Goal: Information Seeking & Learning: Learn about a topic

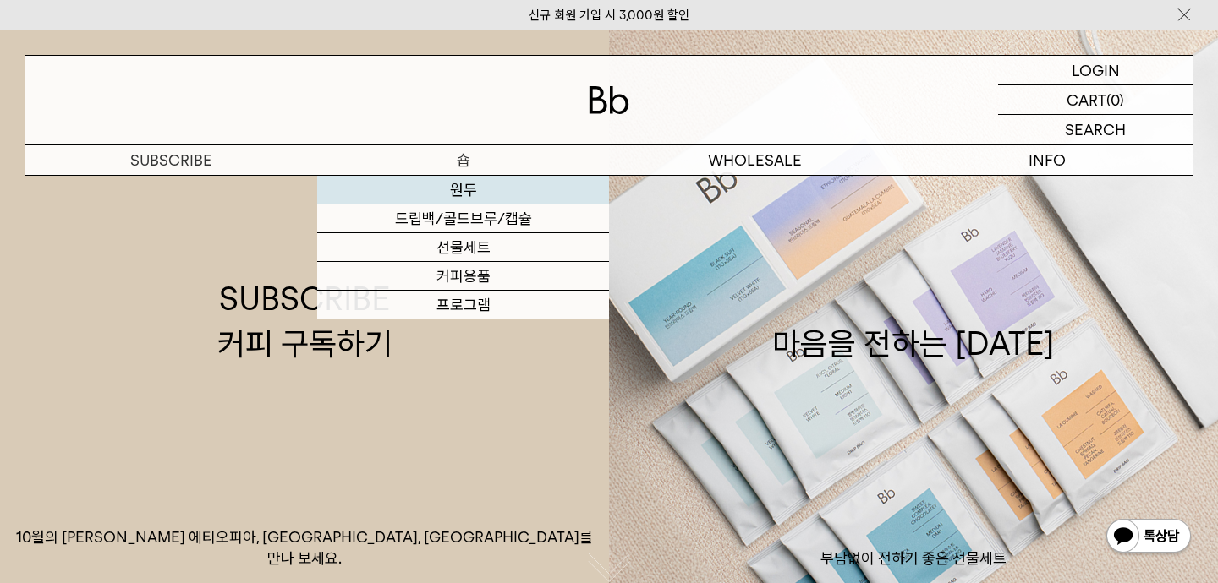
click at [455, 198] on link "원두" at bounding box center [463, 190] width 292 height 29
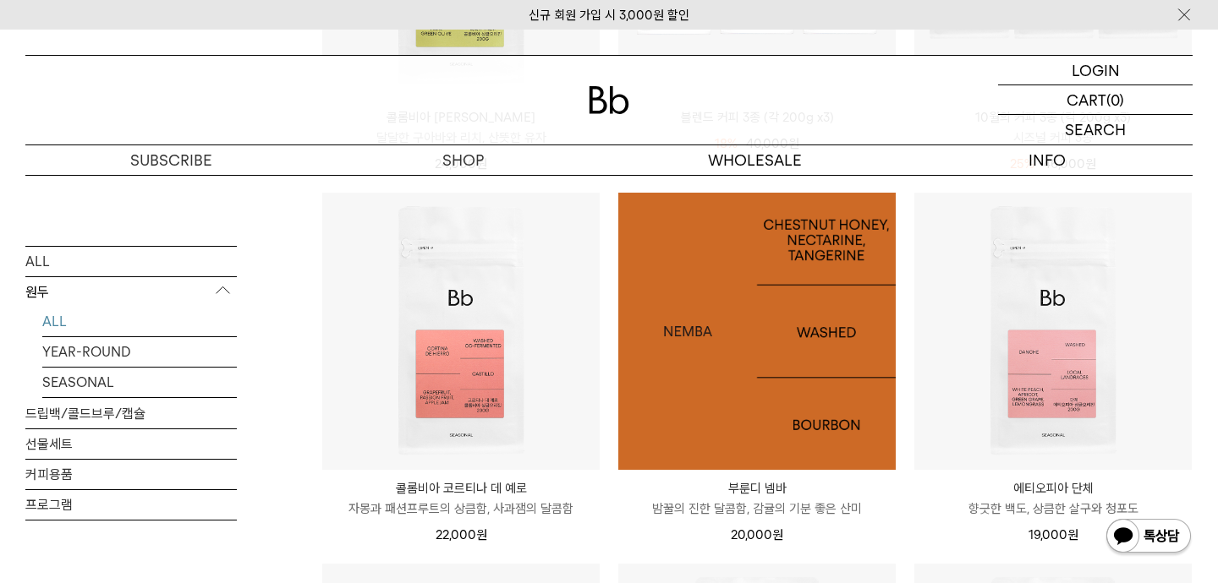
scroll to position [419, 0]
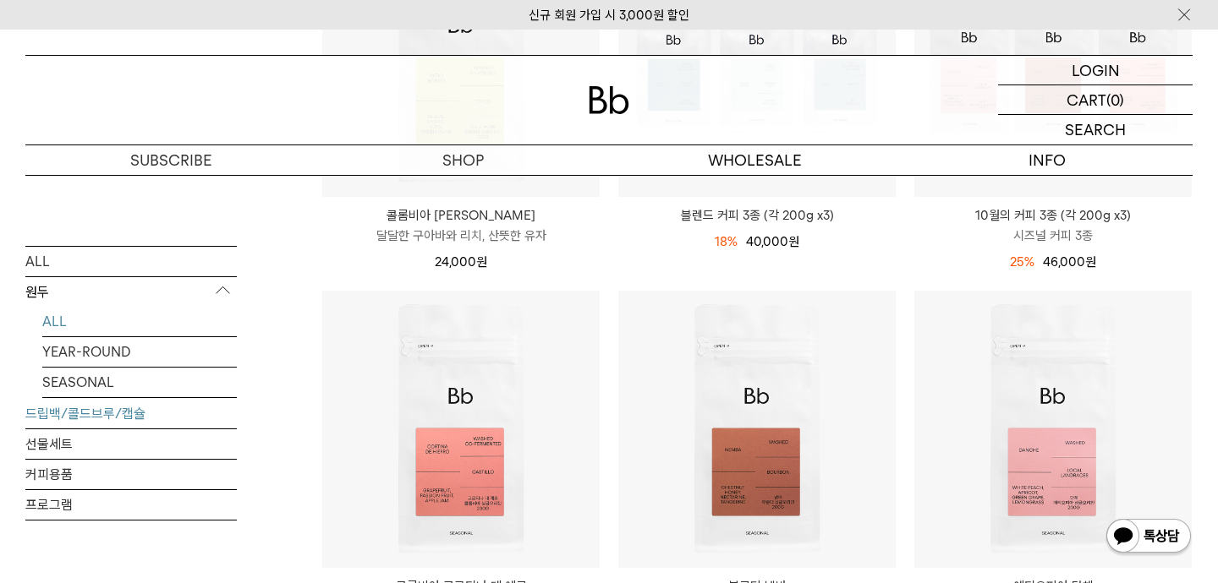
click at [88, 417] on link "드립백/콜드브루/캡슐" at bounding box center [130, 413] width 211 height 30
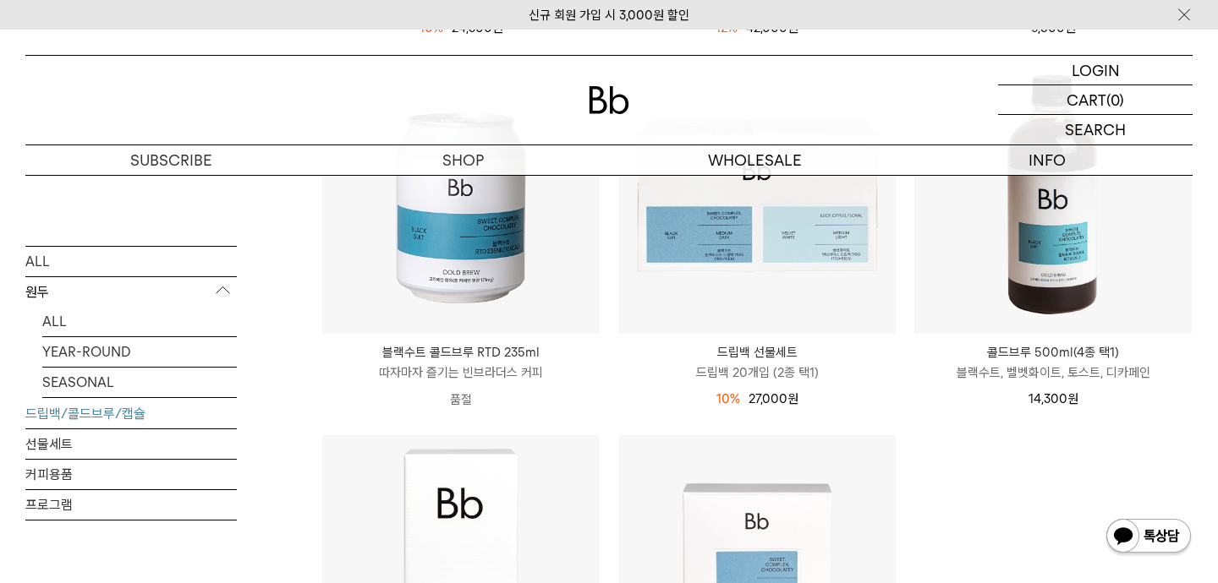
scroll to position [566, 0]
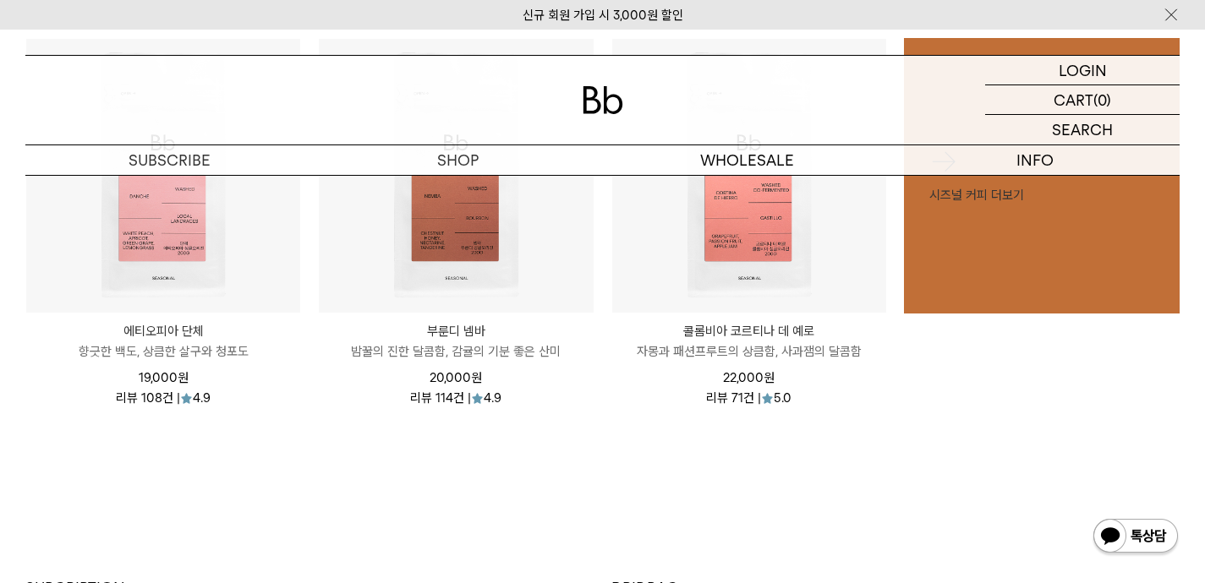
scroll to position [707, 0]
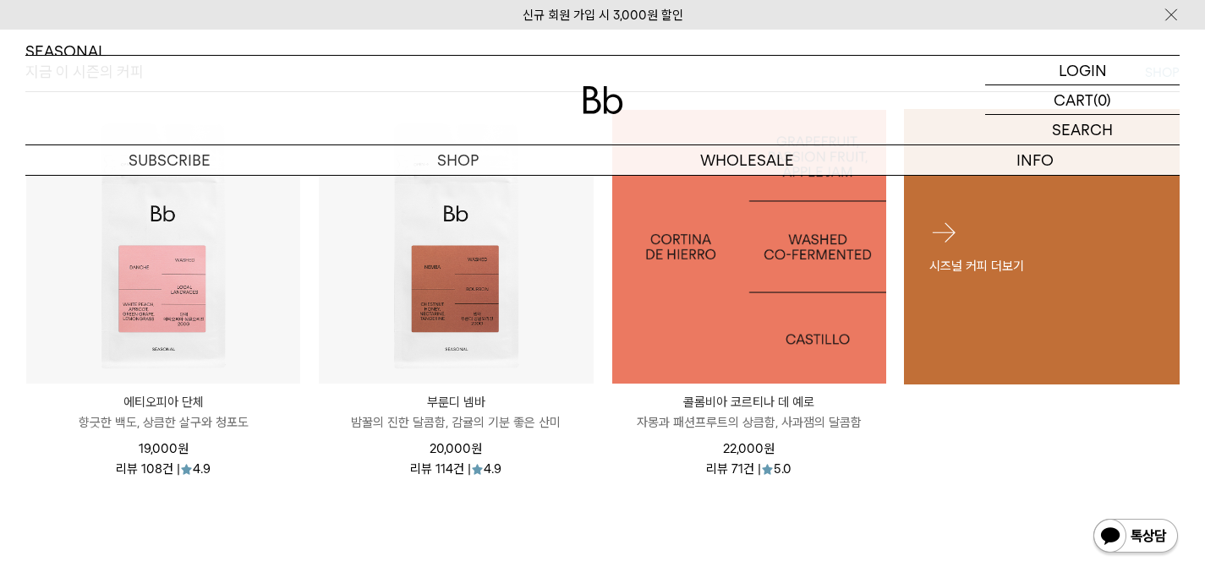
click at [916, 282] on div "시즈널 커피 더보기" at bounding box center [1042, 246] width 276 height 109
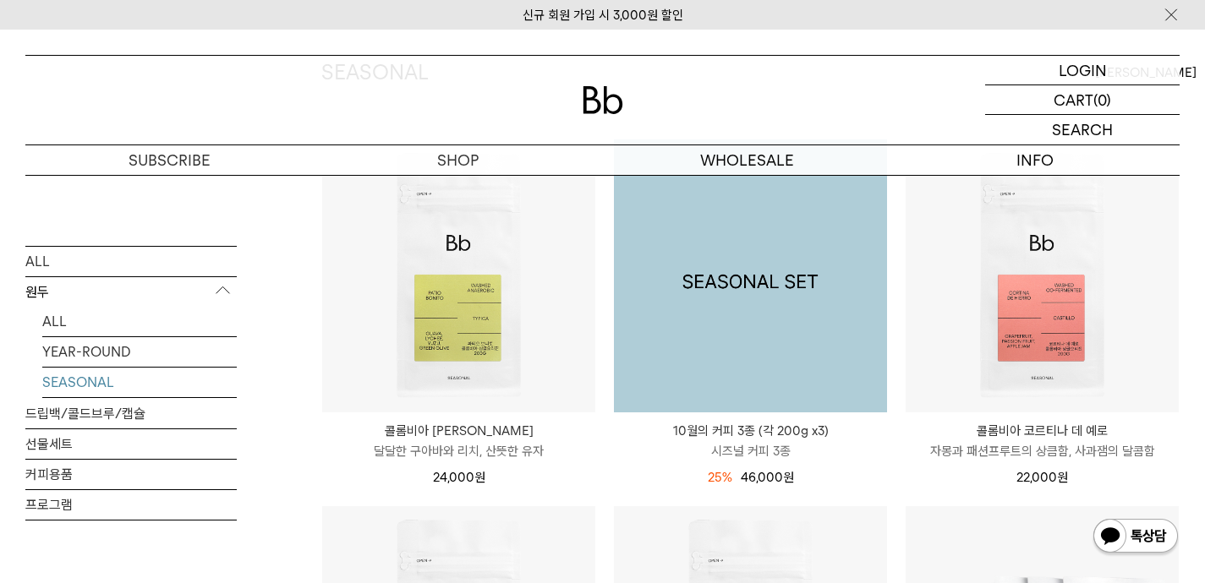
scroll to position [321, 0]
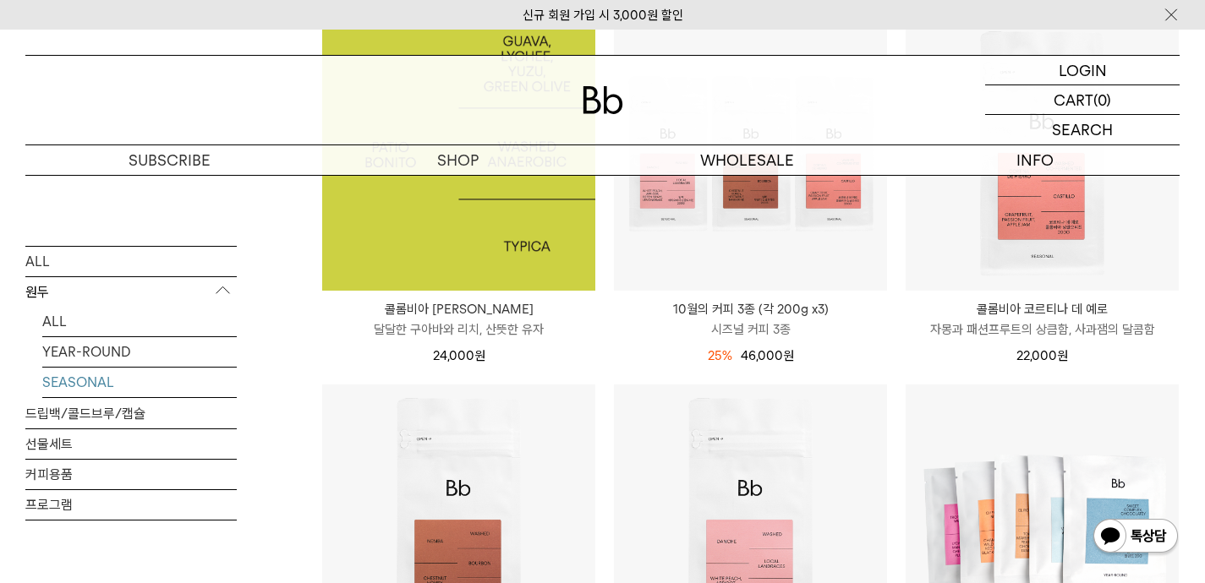
click at [501, 255] on img at bounding box center [458, 154] width 273 height 273
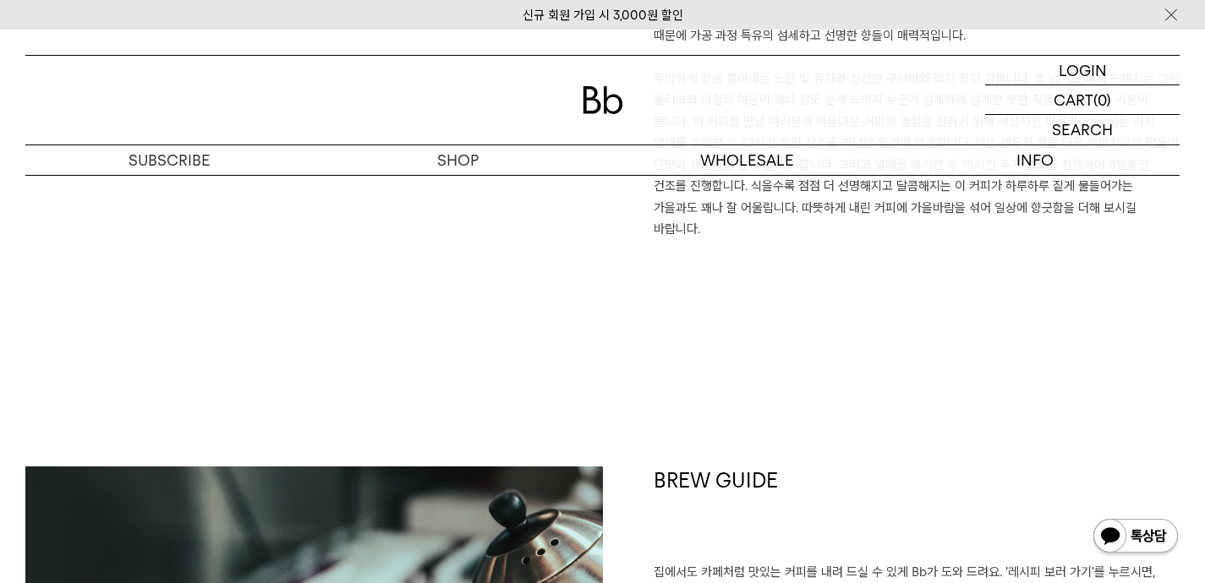
scroll to position [1486, 0]
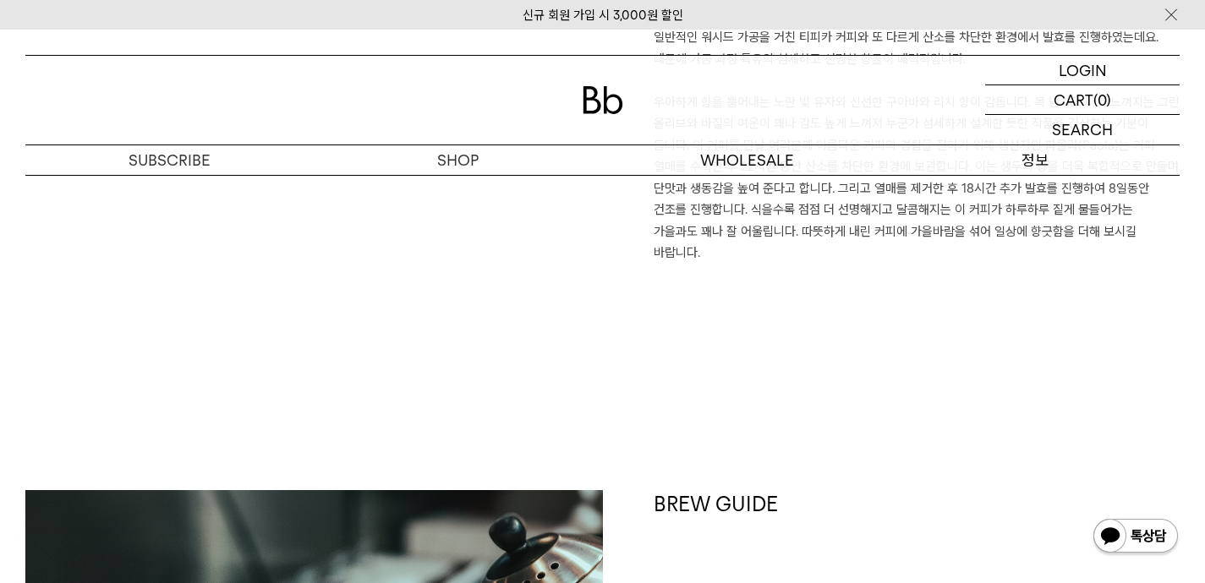
click at [999, 157] on p "정보" at bounding box center [1035, 160] width 288 height 30
click at [1019, 156] on p "정보" at bounding box center [1035, 160] width 288 height 30
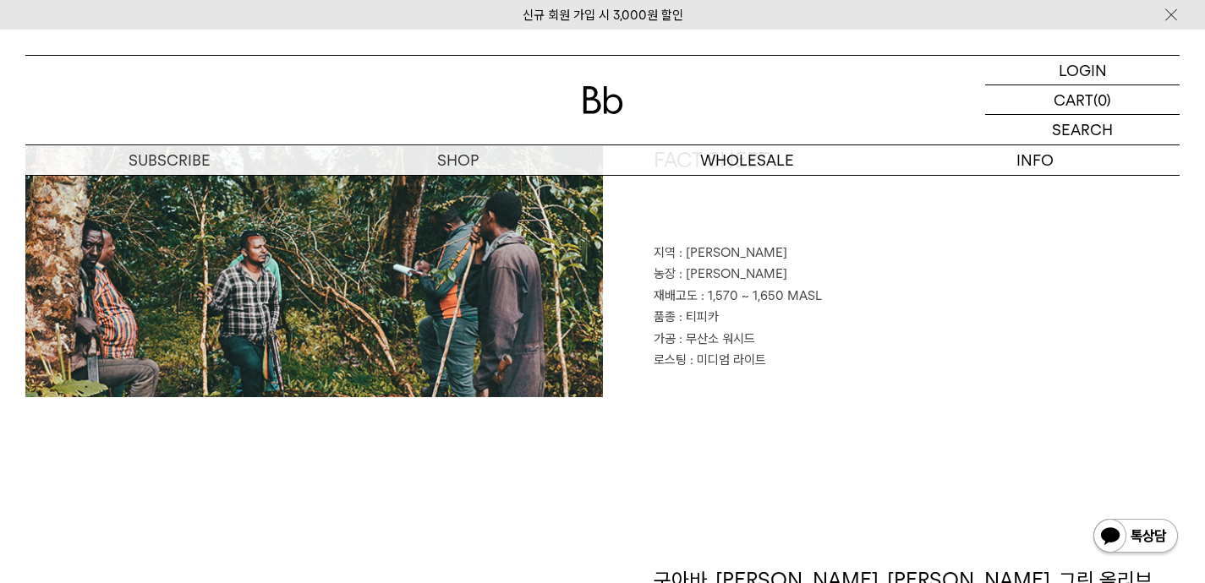
scroll to position [809, 0]
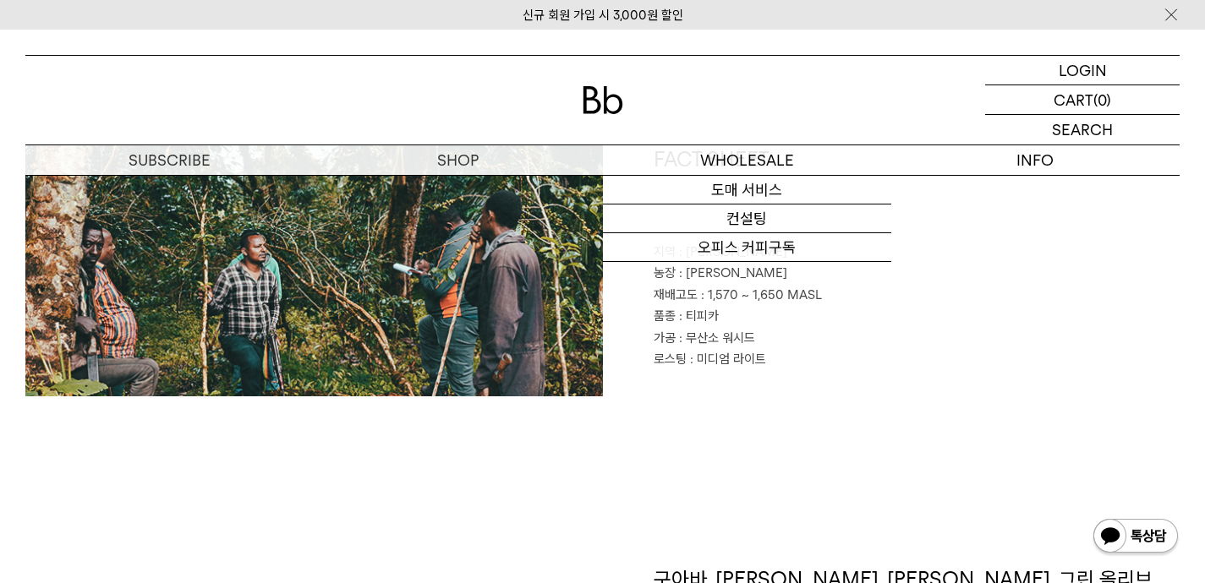
click at [623, 109] on div at bounding box center [602, 100] width 1154 height 89
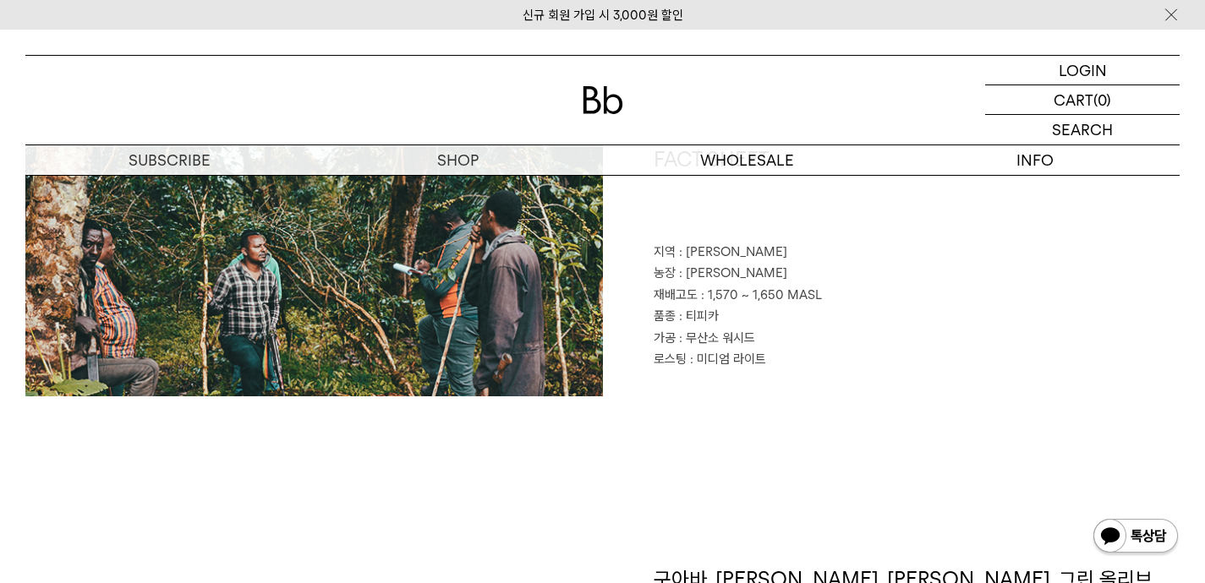
click at [612, 107] on img at bounding box center [603, 100] width 41 height 28
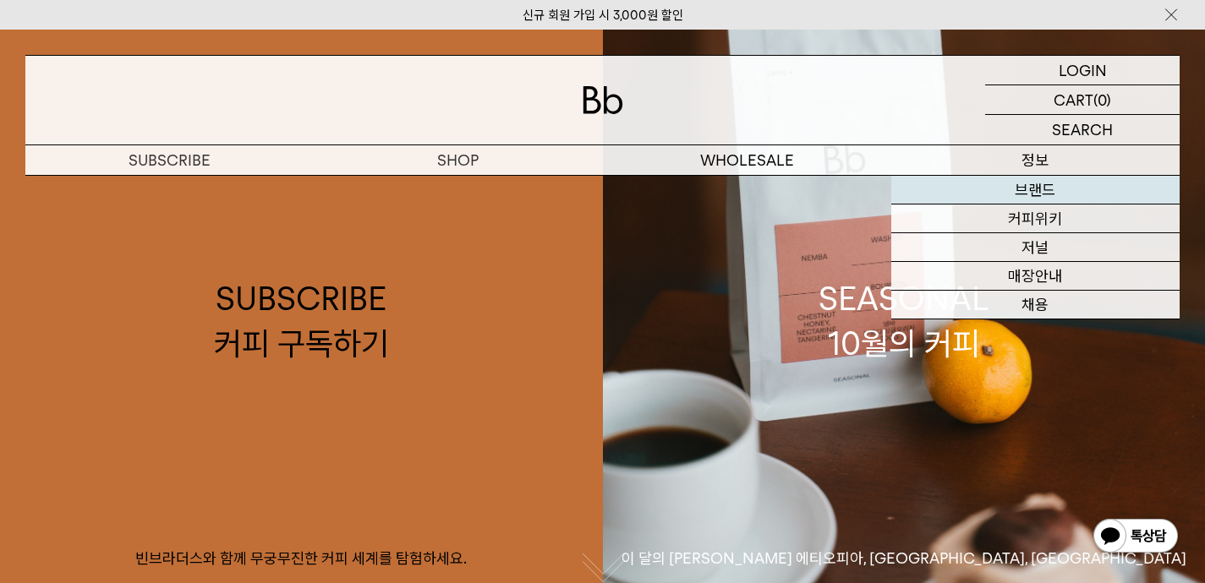
click at [1038, 188] on link "브랜드" at bounding box center [1035, 190] width 288 height 29
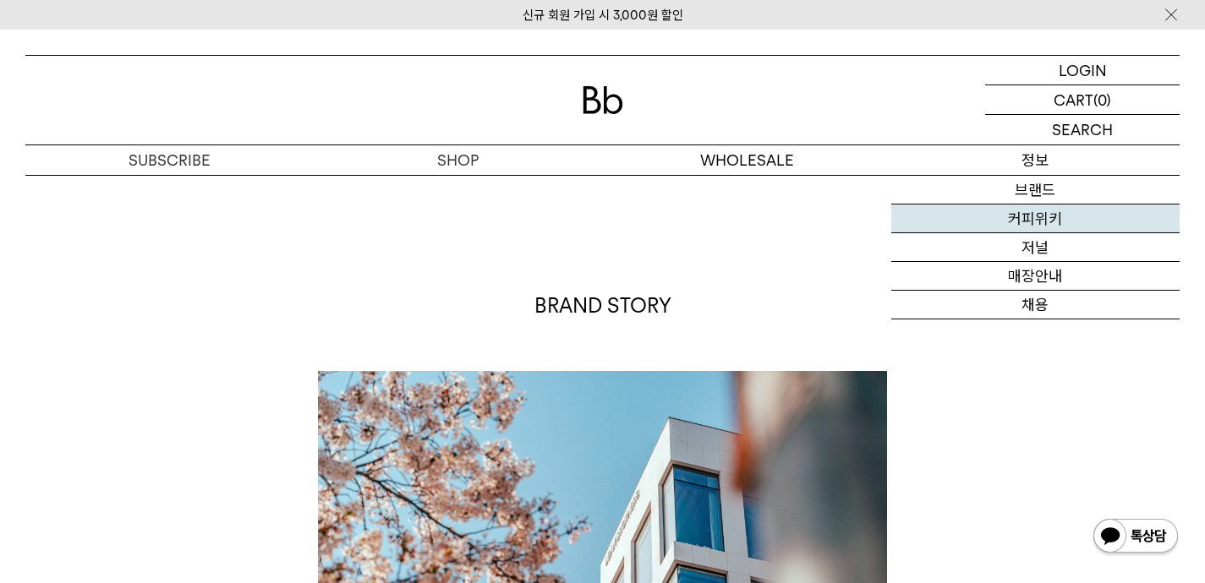
click at [1033, 215] on link "커피위키" at bounding box center [1035, 219] width 288 height 29
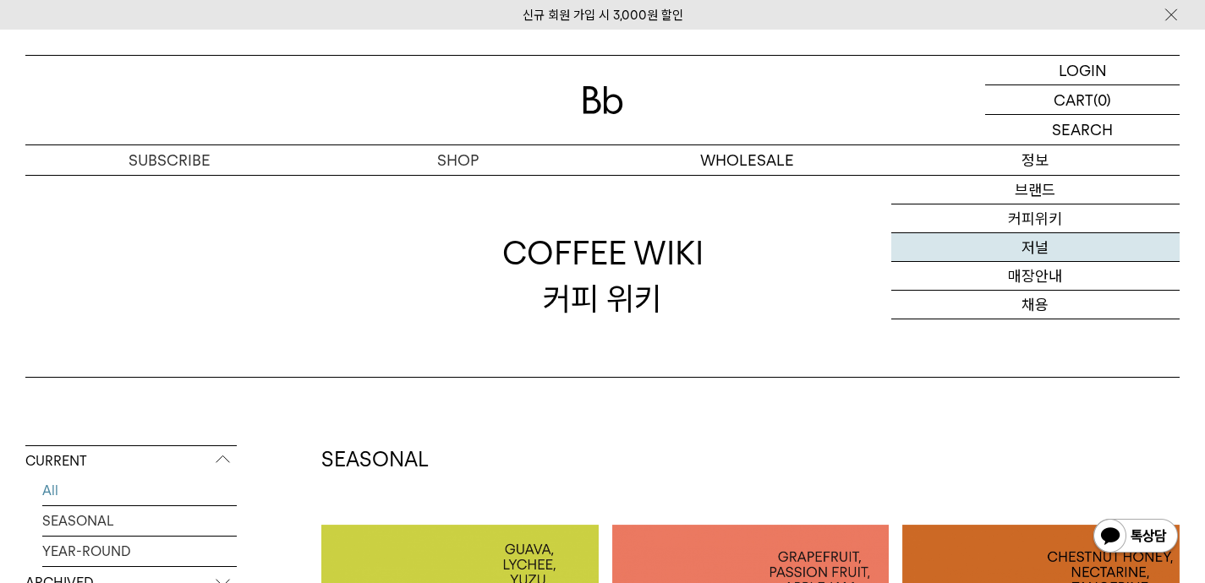
click at [1034, 249] on link "저널" at bounding box center [1035, 247] width 288 height 29
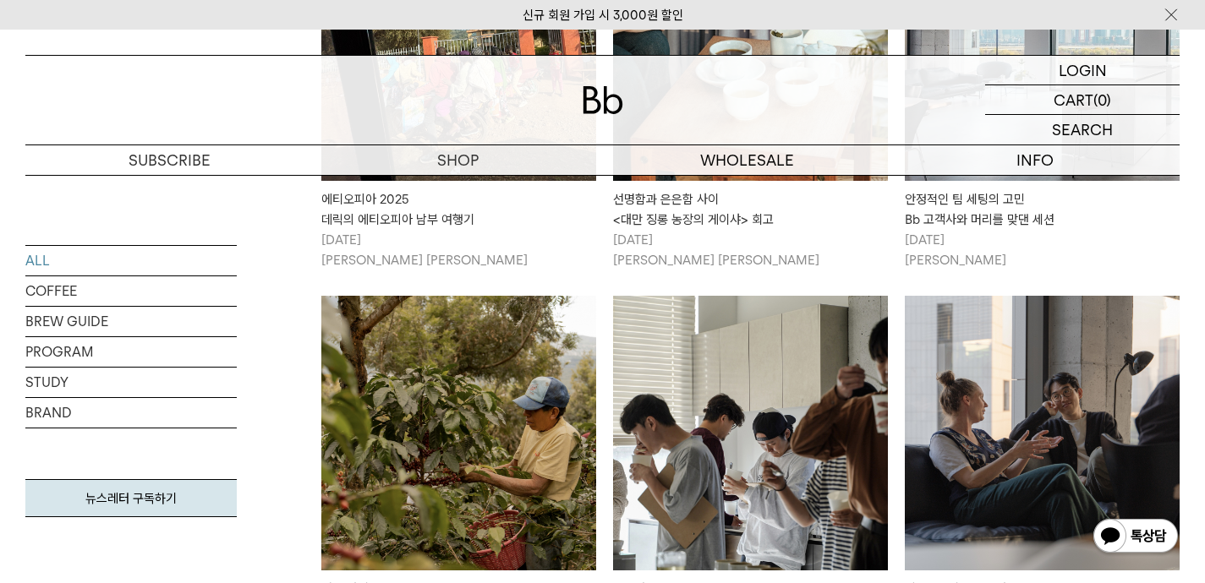
scroll to position [2094, 0]
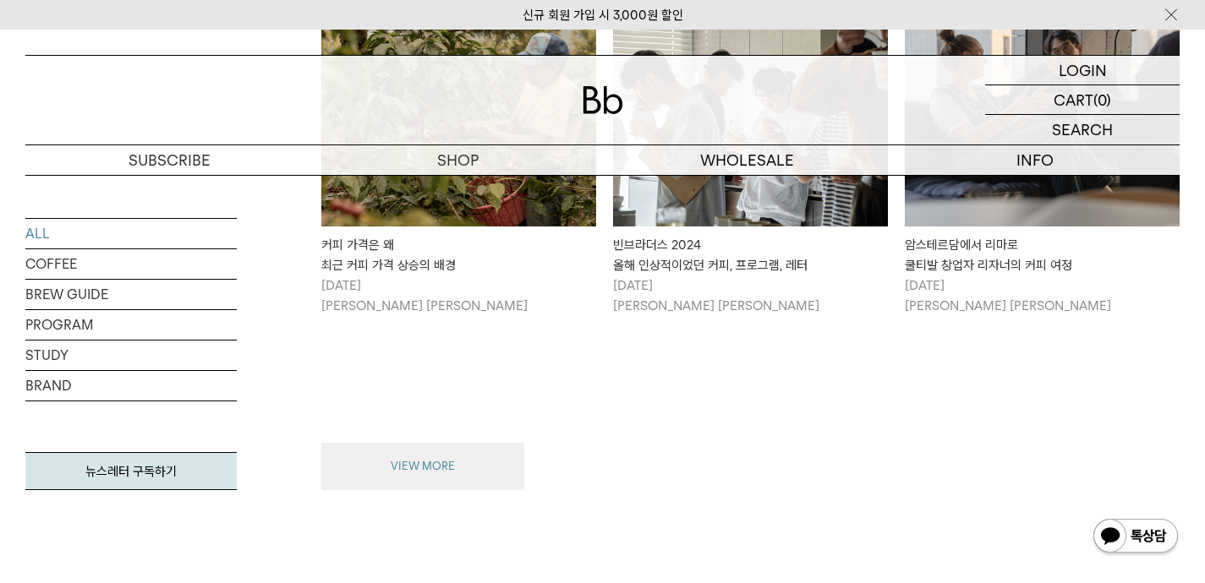
click at [486, 443] on button "VIEW MORE" at bounding box center [422, 466] width 203 height 47
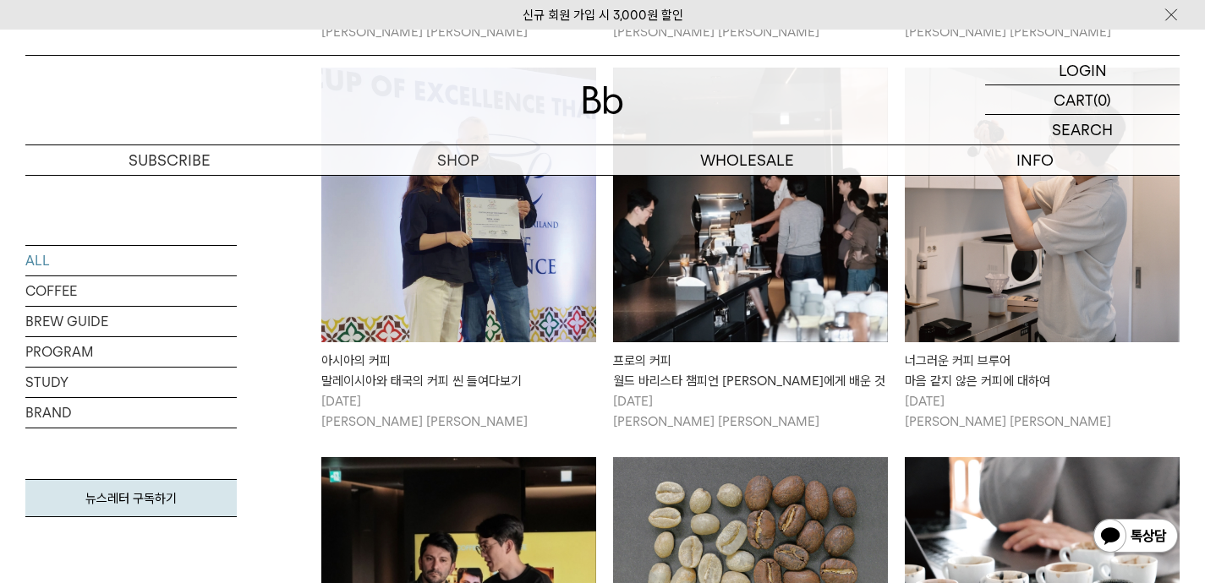
scroll to position [3079, 0]
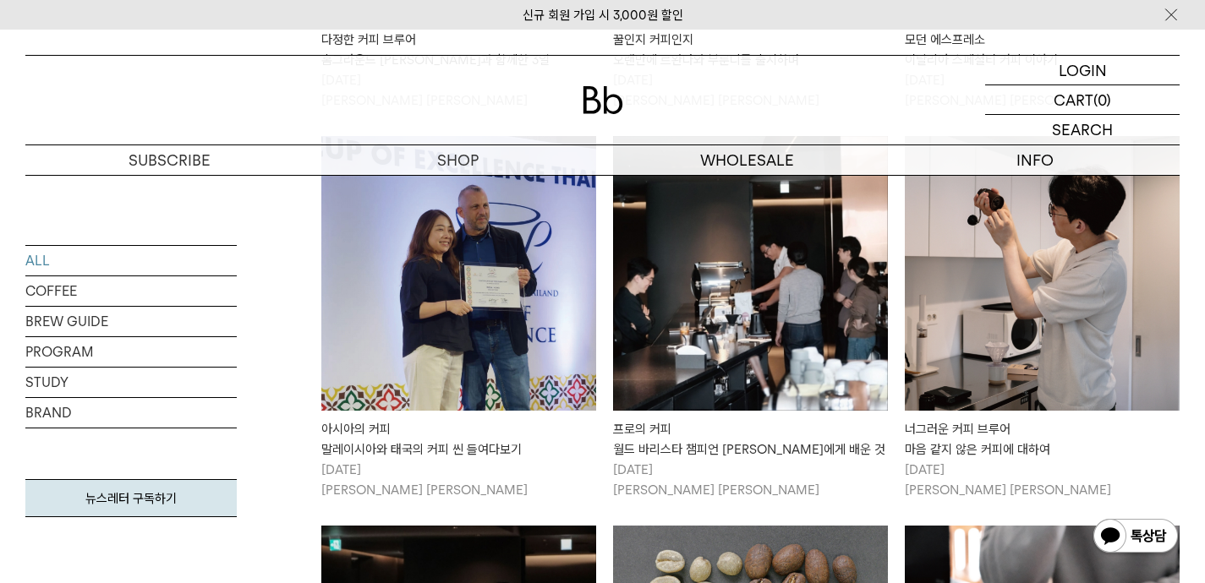
click at [1044, 305] on img at bounding box center [1042, 273] width 275 height 275
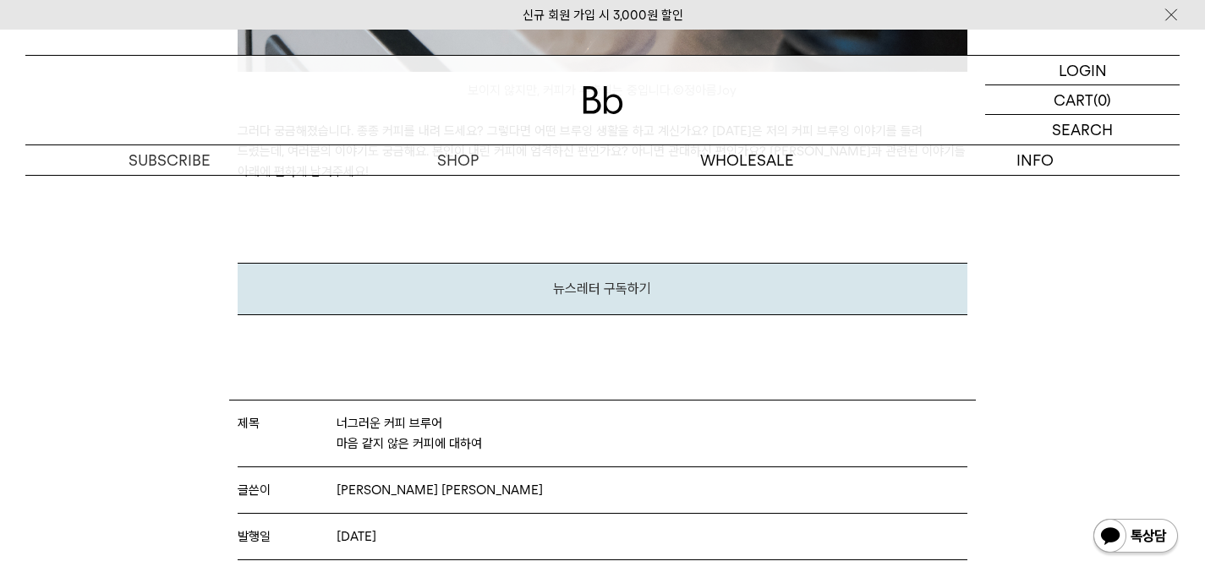
scroll to position [5581, 0]
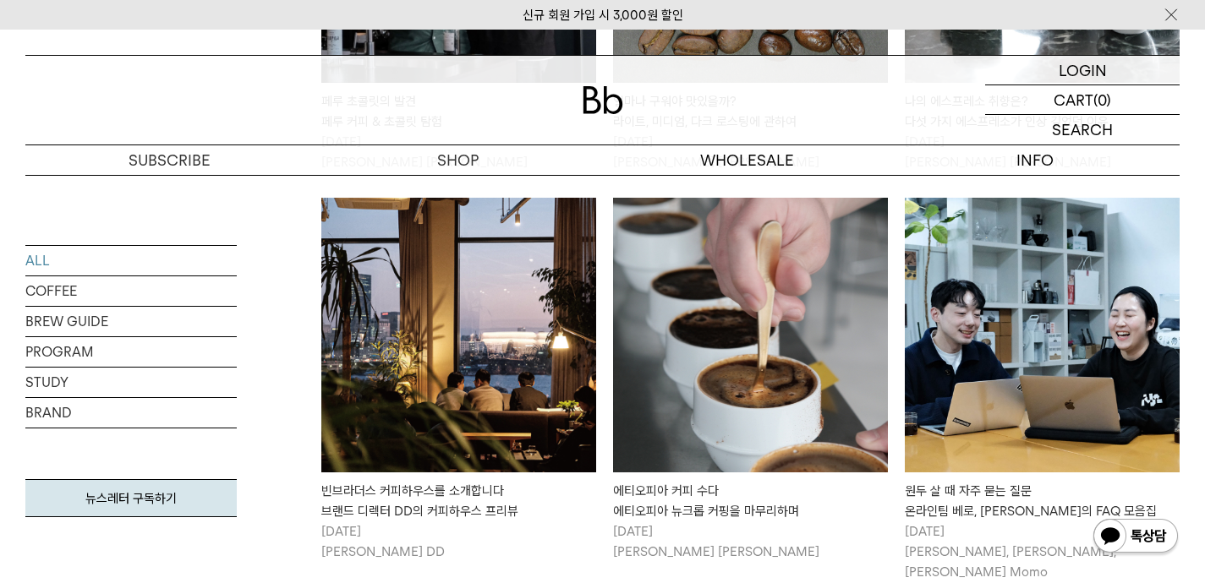
scroll to position [3868, 0]
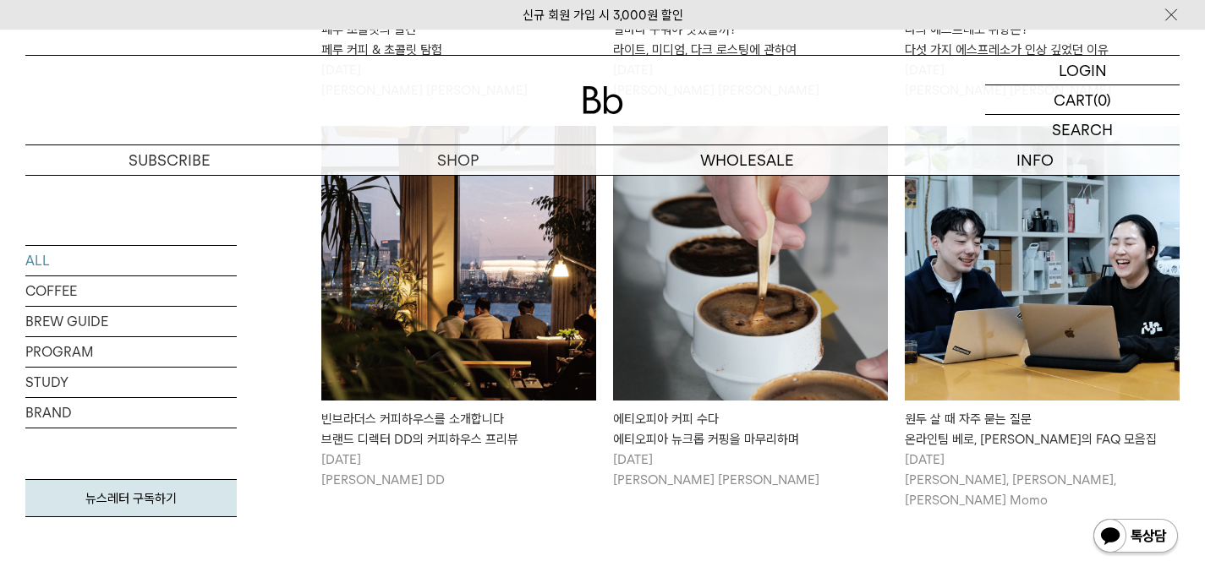
click at [993, 333] on img at bounding box center [1042, 263] width 275 height 275
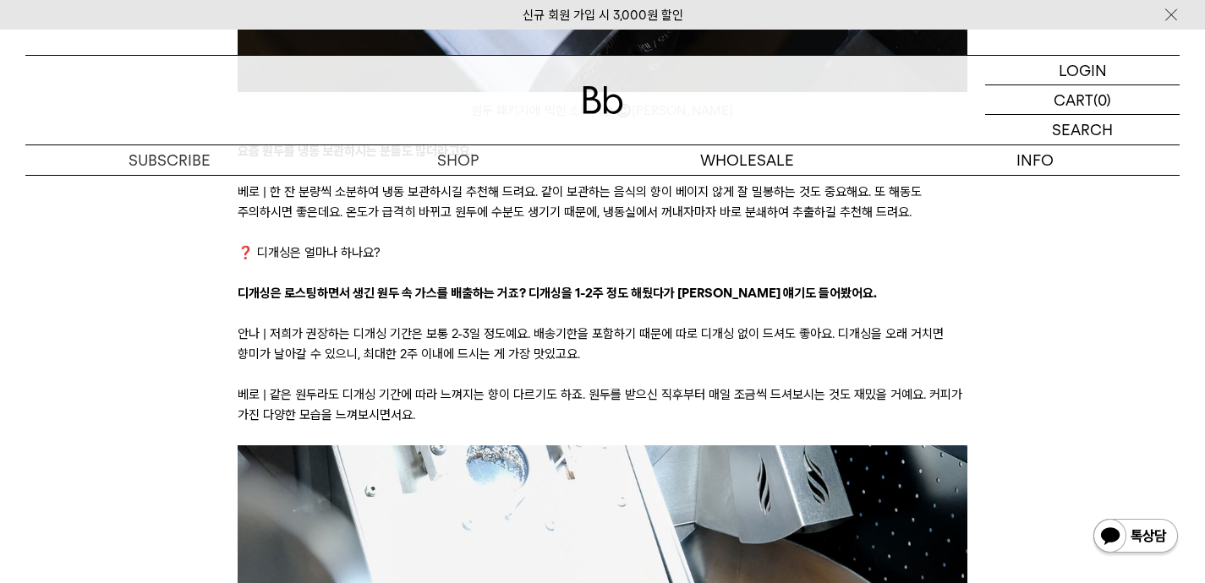
scroll to position [3096, 0]
